Goal: Obtain resource: Download file/media

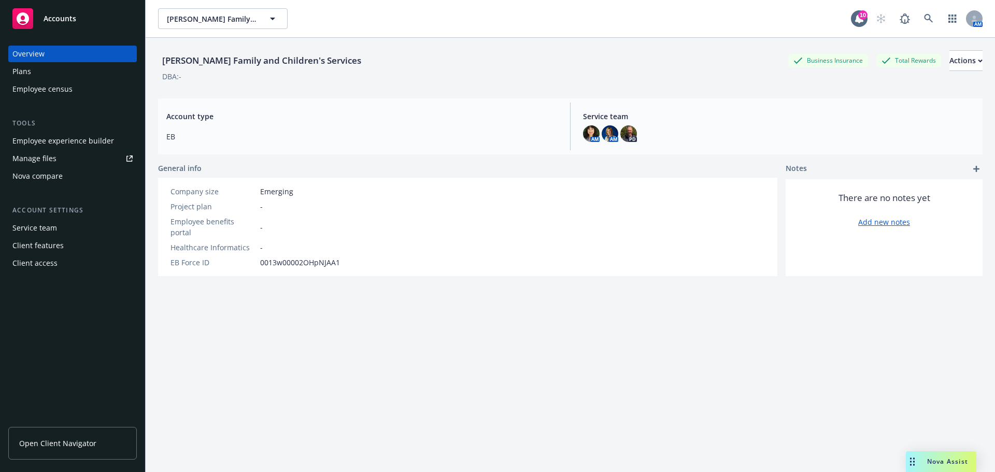
click at [947, 462] on span "Nova Assist" at bounding box center [947, 461] width 41 height 9
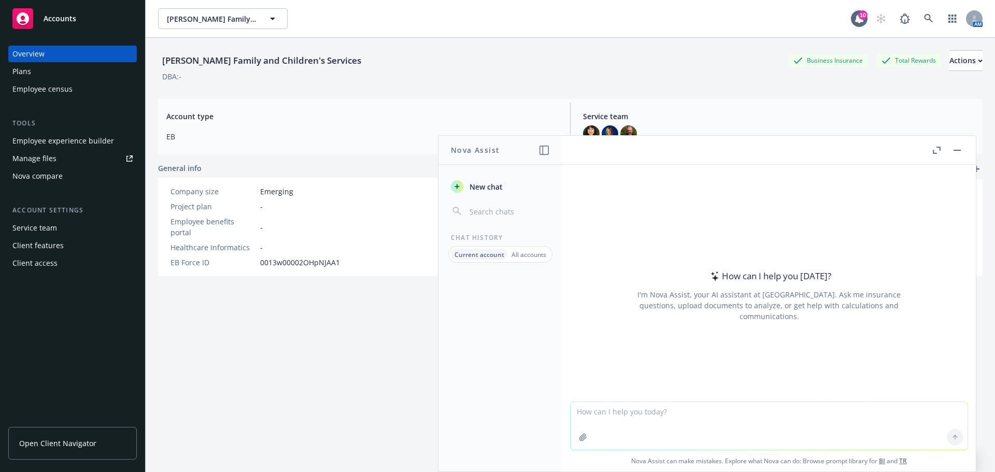
click at [575, 417] on textarea at bounding box center [768, 426] width 397 height 48
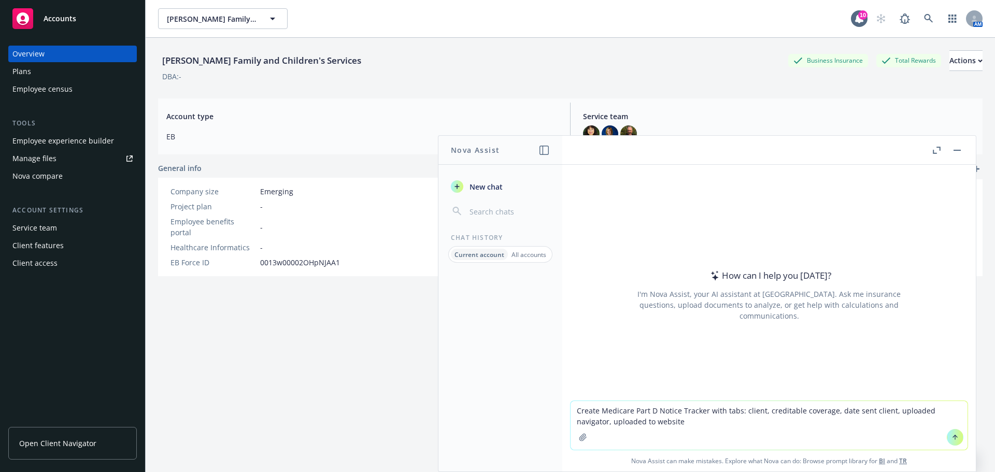
click at [703, 412] on textarea "Create Medicare Part D Notice Tracker with tabs: client, creditable coverage, d…" at bounding box center [768, 425] width 397 height 49
type textarea "Create Medicare Part D Notice Tracker Excel spreadsheet with tabs: client, cred…"
click at [953, 437] on icon at bounding box center [954, 437] width 7 height 7
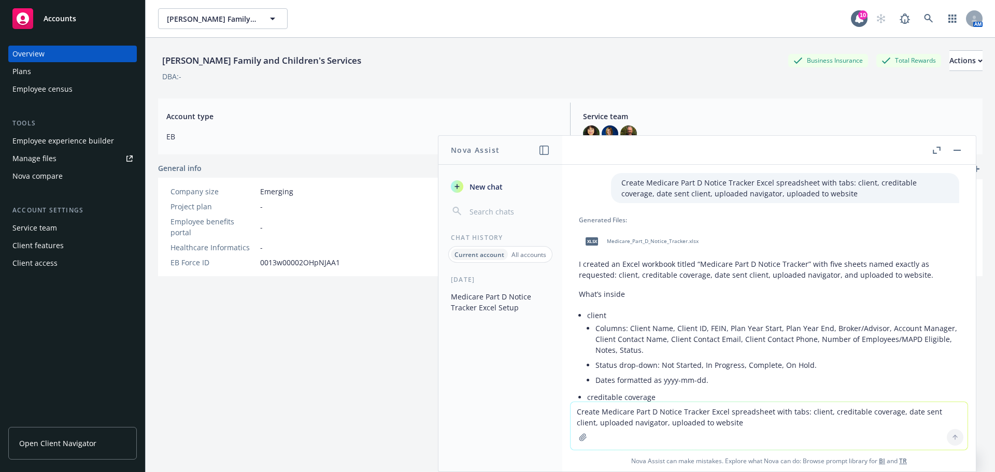
click at [665, 239] on span "Medicare_Part_D_Notice_Tracker.xlsx" at bounding box center [653, 241] width 92 height 7
click at [665, 241] on span "Medicare_Part_D_Notice_Tracker.xlsx" at bounding box center [653, 241] width 92 height 7
click at [581, 414] on textarea "Create Medicare Part D Notice Tracker Excel spreadsheet with tabs: client, cred…" at bounding box center [768, 426] width 397 height 48
click at [715, 413] on textarea "This is not what I needed. I need only one sheet with the c" at bounding box center [768, 425] width 397 height 49
click at [797, 413] on textarea "This is not what I needed. I need only one spreadsheet with the c" at bounding box center [768, 425] width 397 height 49
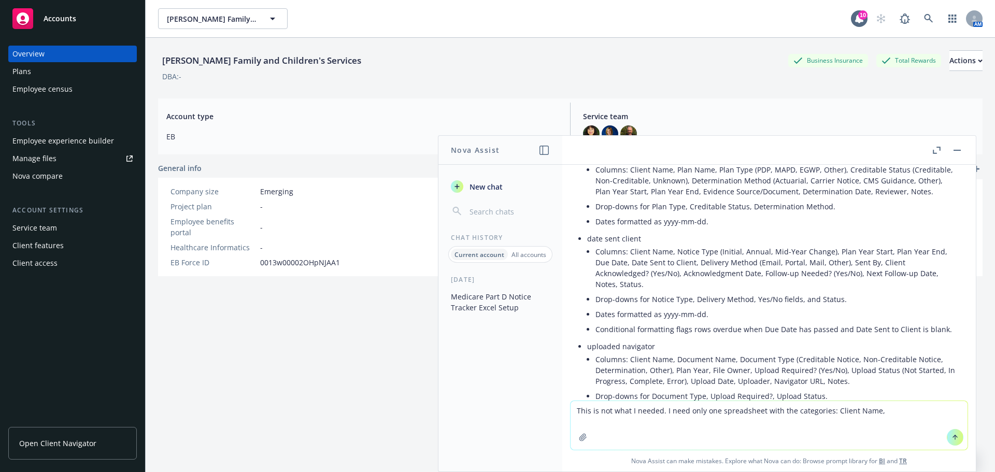
scroll to position [259, 0]
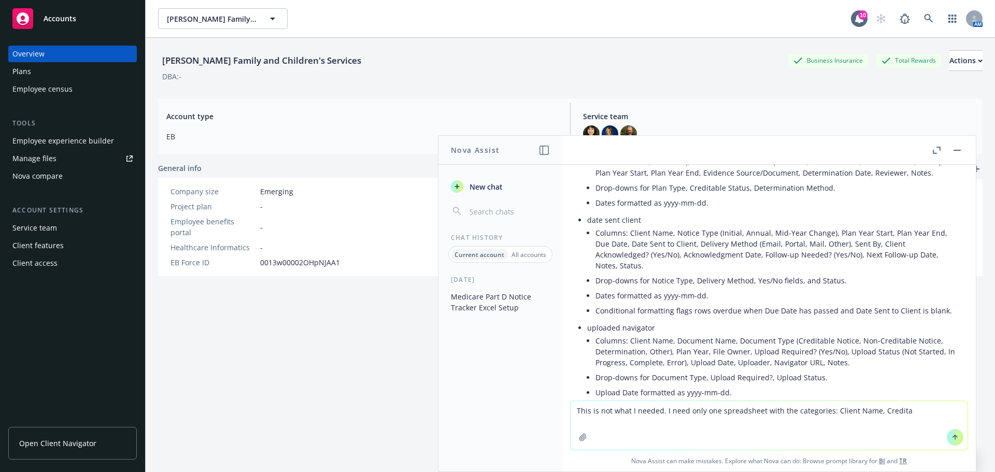
drag, startPoint x: 786, startPoint y: 412, endPoint x: 775, endPoint y: 411, distance: 10.9
click at [775, 411] on textarea "This is not what I needed. I need only one spreadsheet with the categories: Cli…" at bounding box center [768, 425] width 397 height 49
click at [869, 413] on textarea "This is not what I needed. I need only one spreadsheet with columns for each ca…" at bounding box center [768, 425] width 397 height 49
click at [954, 413] on textarea "This is not what I needed. I need only one spreadsheet with columns for each ca…" at bounding box center [768, 425] width 397 height 49
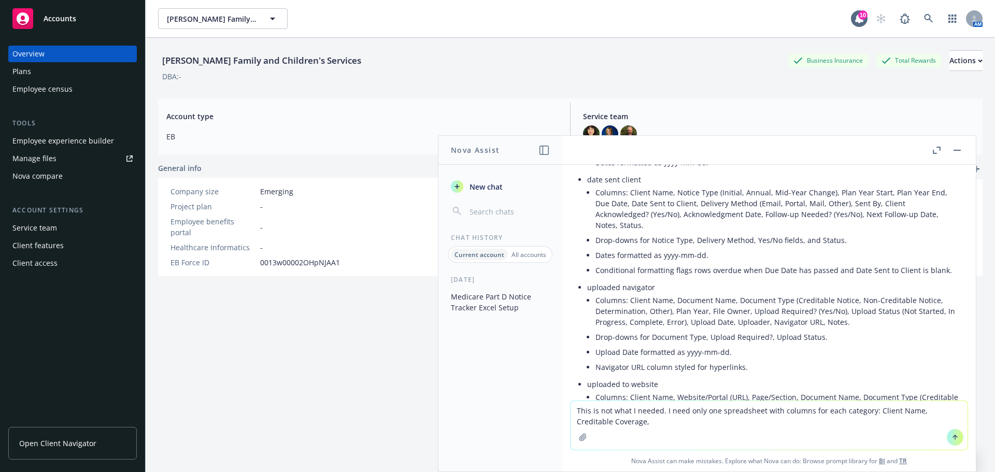
scroll to position [311, 0]
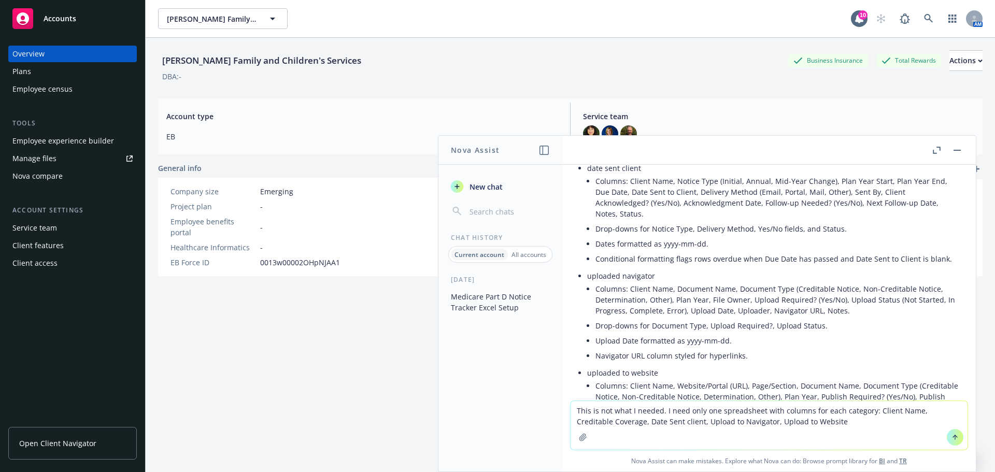
click at [665, 421] on textarea "This is not what I needed. I need only one spreadsheet with columns for each ca…" at bounding box center [768, 425] width 397 height 49
type textarea "This is not what I needed. I need only one spreadsheet with columns for each ca…"
click at [955, 438] on icon at bounding box center [955, 437] width 0 height 4
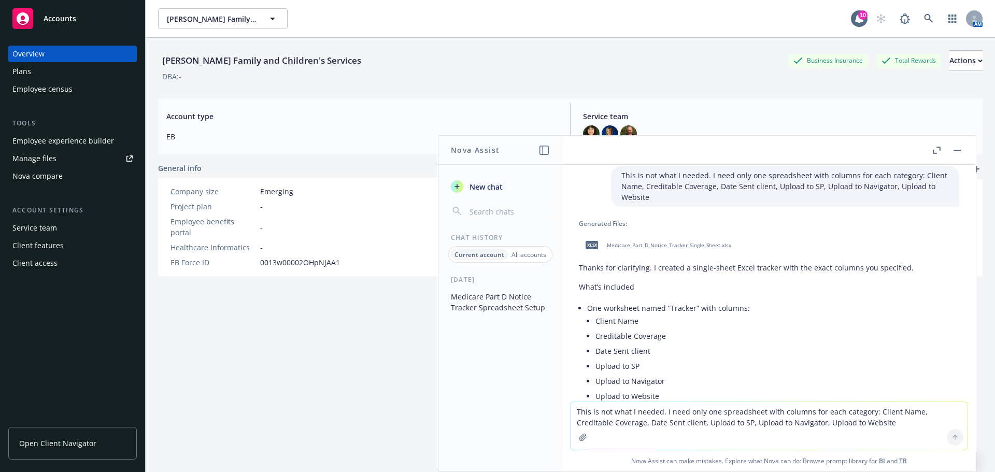
scroll to position [781, 0]
click at [678, 249] on span "Medicare_Part_D_Notice_Tracker_Single_Sheet.xlsx" at bounding box center [669, 246] width 124 height 7
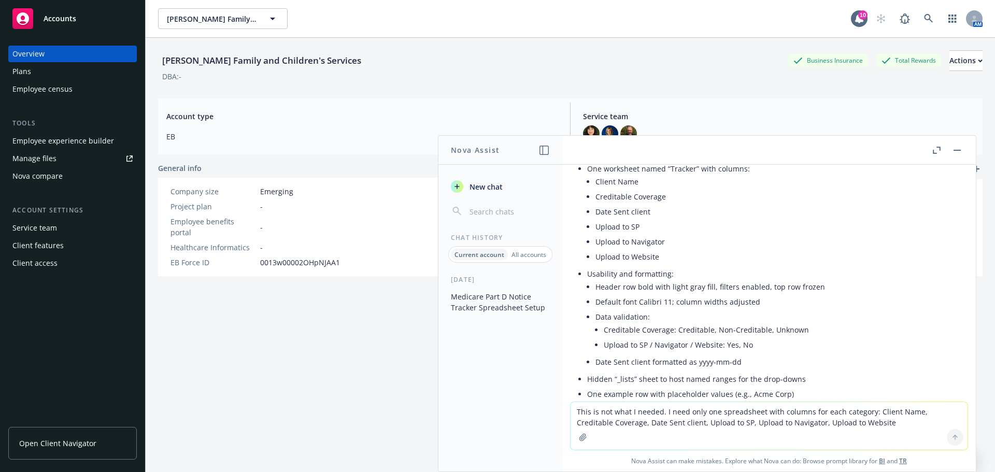
scroll to position [988, 0]
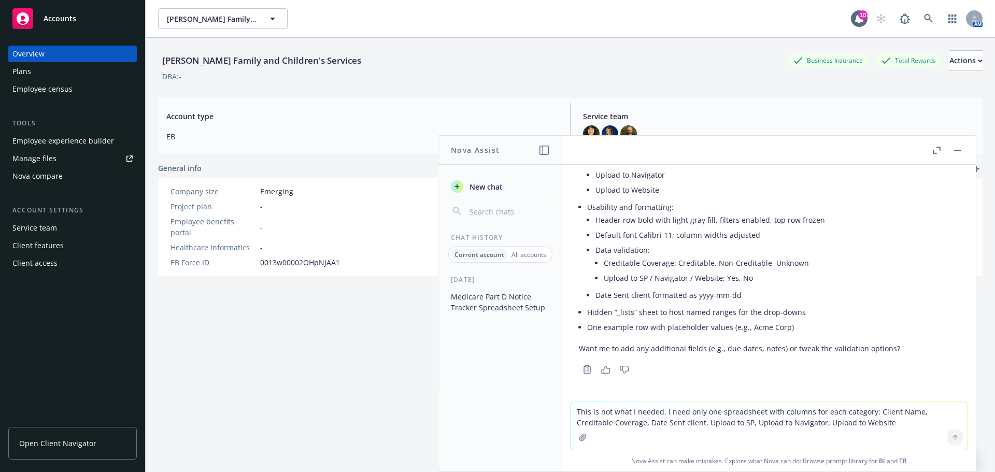
click at [573, 410] on textarea "This is not what I needed. I need only one spreadsheet with columns for each ca…" at bounding box center [768, 426] width 397 height 48
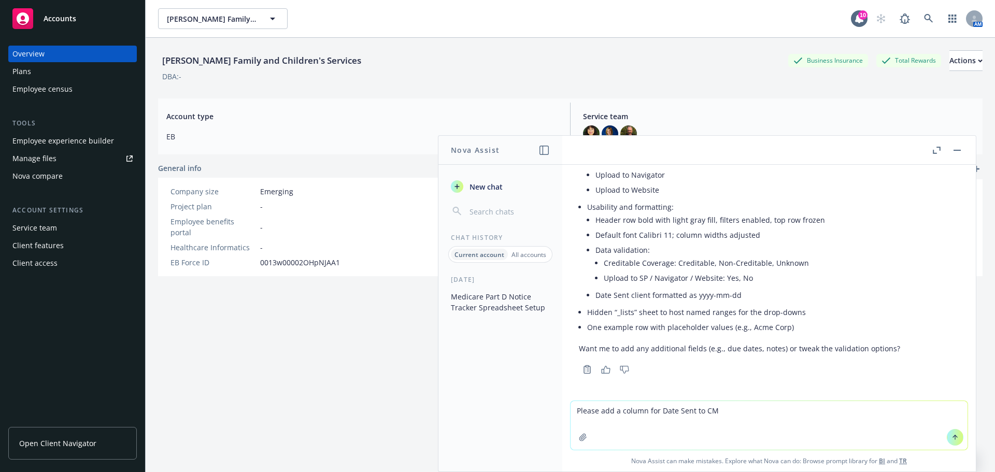
type textarea "Please add a column for Date Sent to CM"
click at [955, 438] on icon at bounding box center [955, 437] width 0 height 4
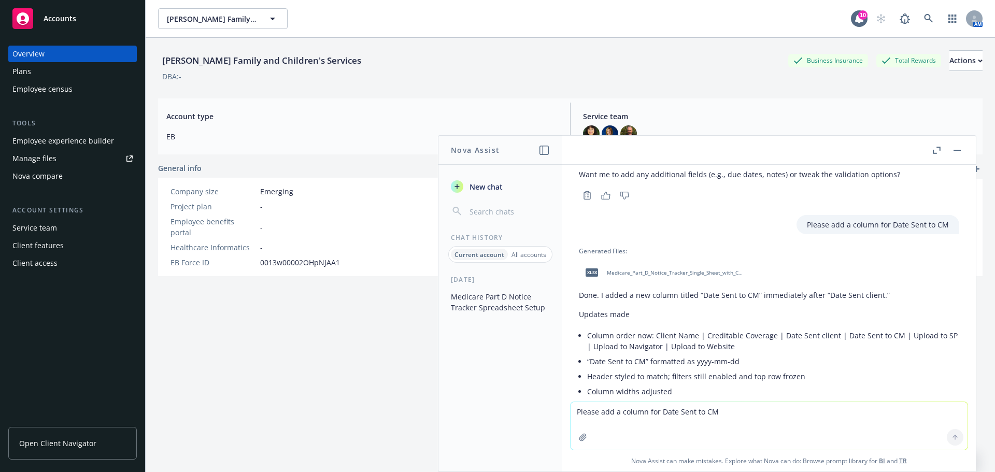
scroll to position [1241, 0]
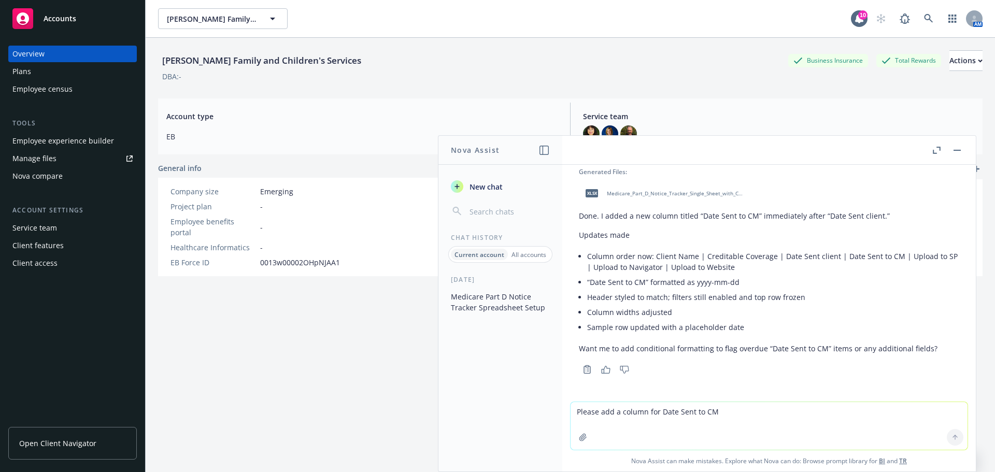
click at [659, 194] on span "Medicare_Part_D_Notice_Tracker_Single_Sheet_with_CM_Date.xlsx" at bounding box center [675, 193] width 136 height 7
